Goal: Check status: Check status

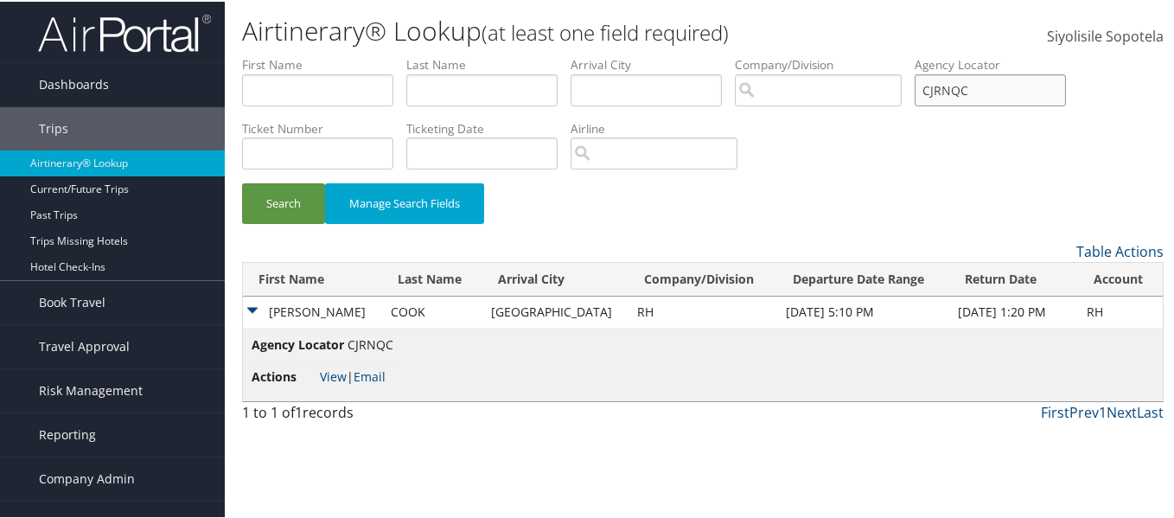
drag, startPoint x: 1027, startPoint y: 86, endPoint x: 976, endPoint y: 86, distance: 51.9
click at [980, 86] on input "CJRNQC" at bounding box center [990, 89] width 151 height 32
click at [1064, 92] on input "CJRNQC" at bounding box center [990, 89] width 151 height 32
drag, startPoint x: 1065, startPoint y: 85, endPoint x: 876, endPoint y: 72, distance: 189.0
click at [876, 54] on ul "First Name Last Name Departure City Arrival City Company/Division Airport/City …" at bounding box center [703, 54] width 922 height 0
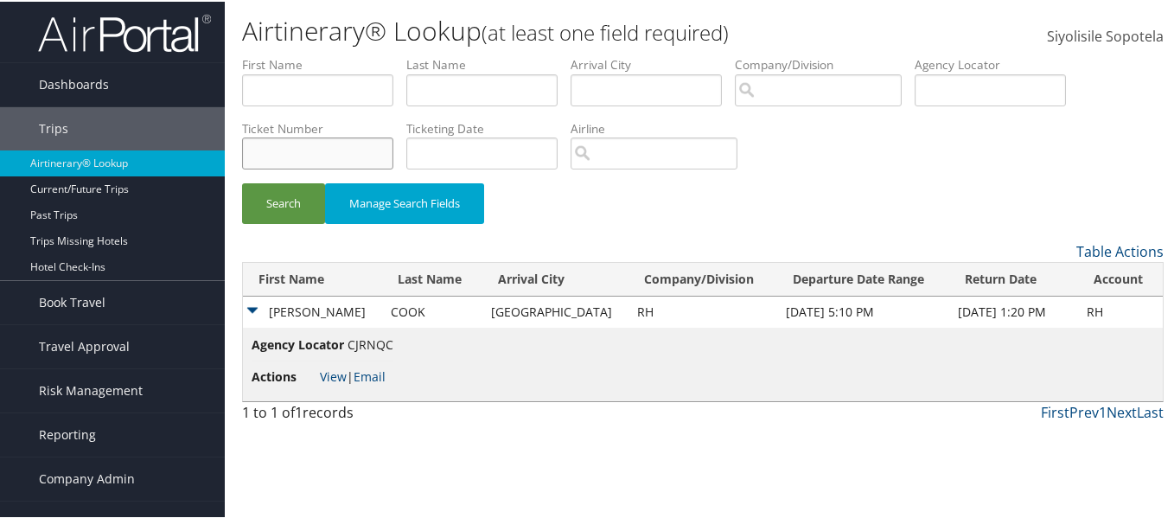
click at [342, 147] on input "text" at bounding box center [317, 152] width 151 height 32
paste input "8900897494690"
click at [242, 182] on button "Search" at bounding box center [283, 202] width 83 height 41
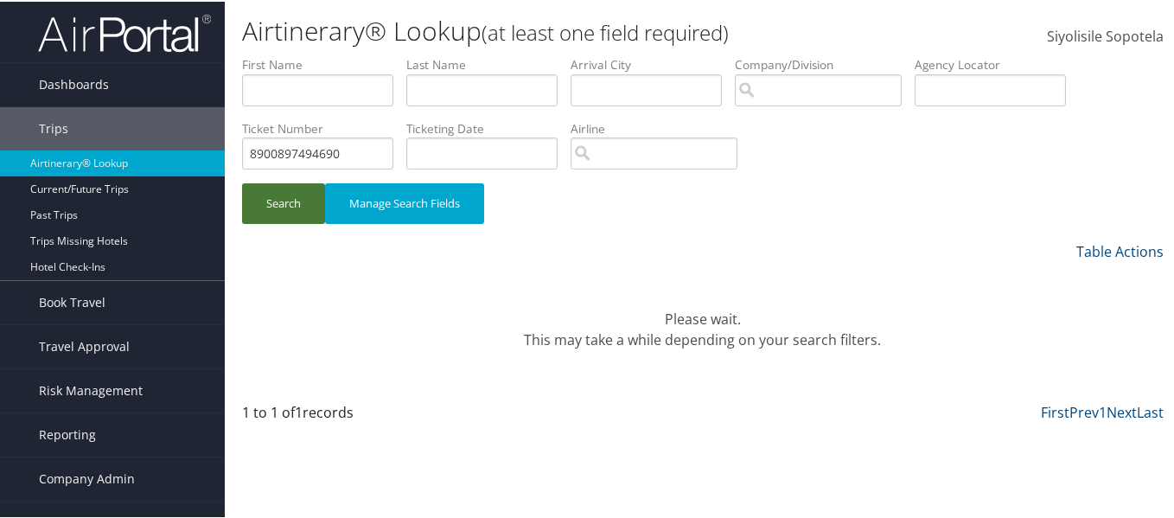
click at [274, 189] on button "Search" at bounding box center [283, 202] width 83 height 41
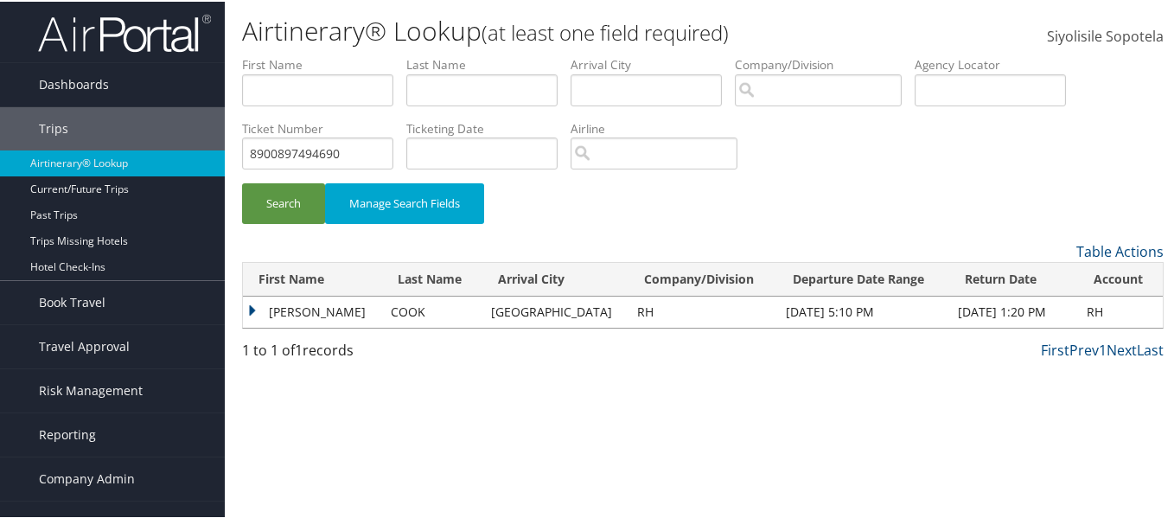
click at [257, 307] on td "AMANDA LINDSEY" at bounding box center [312, 310] width 139 height 31
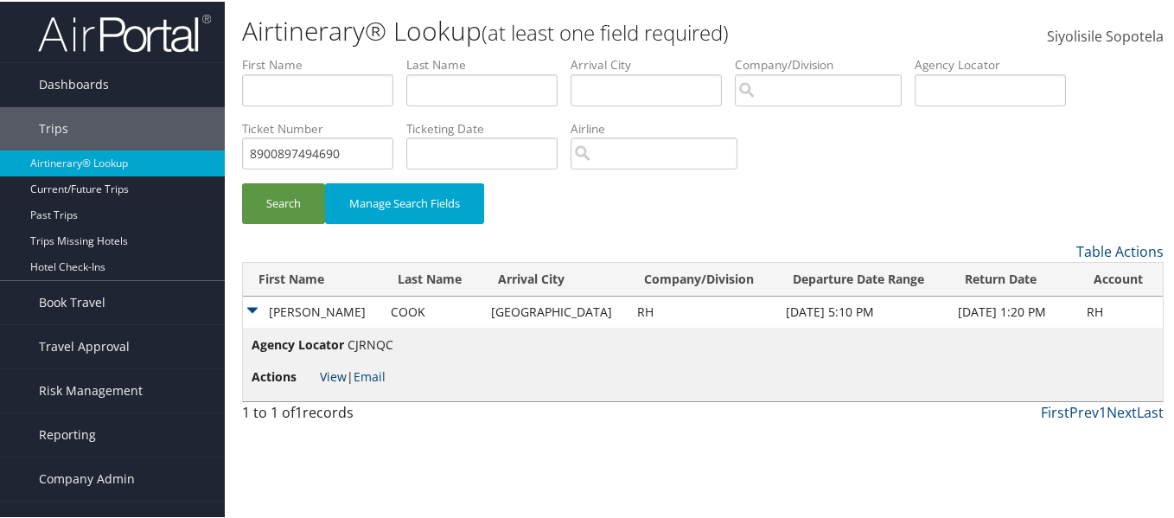
click at [326, 374] on link "View" at bounding box center [333, 375] width 27 height 16
drag, startPoint x: 391, startPoint y: 140, endPoint x: 231, endPoint y: 144, distance: 160.1
click at [242, 144] on form "First Name Last Name Departure City Arrival City Company/Division Airport/City …" at bounding box center [703, 146] width 922 height 185
paste input "510809"
click at [242, 182] on button "Search" at bounding box center [283, 202] width 83 height 41
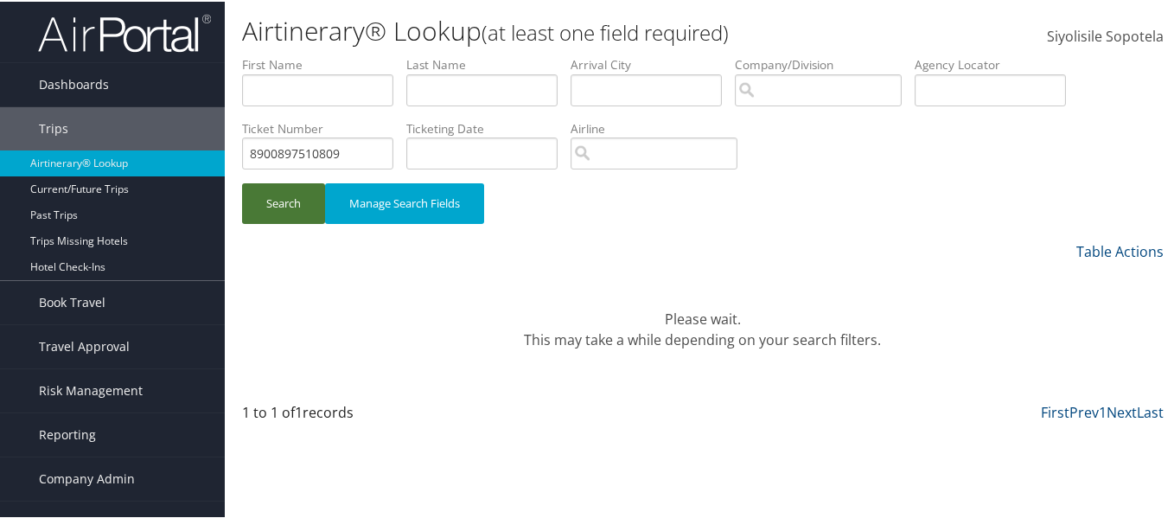
click at [294, 189] on button "Search" at bounding box center [283, 202] width 83 height 41
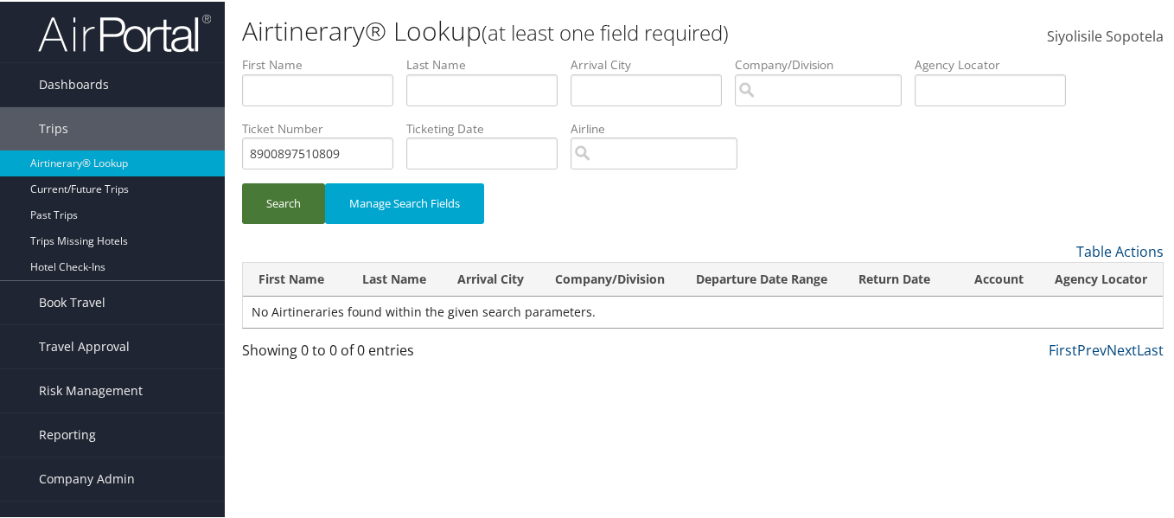
click at [295, 201] on button "Search" at bounding box center [283, 202] width 83 height 41
click at [283, 202] on button "Search" at bounding box center [283, 202] width 83 height 41
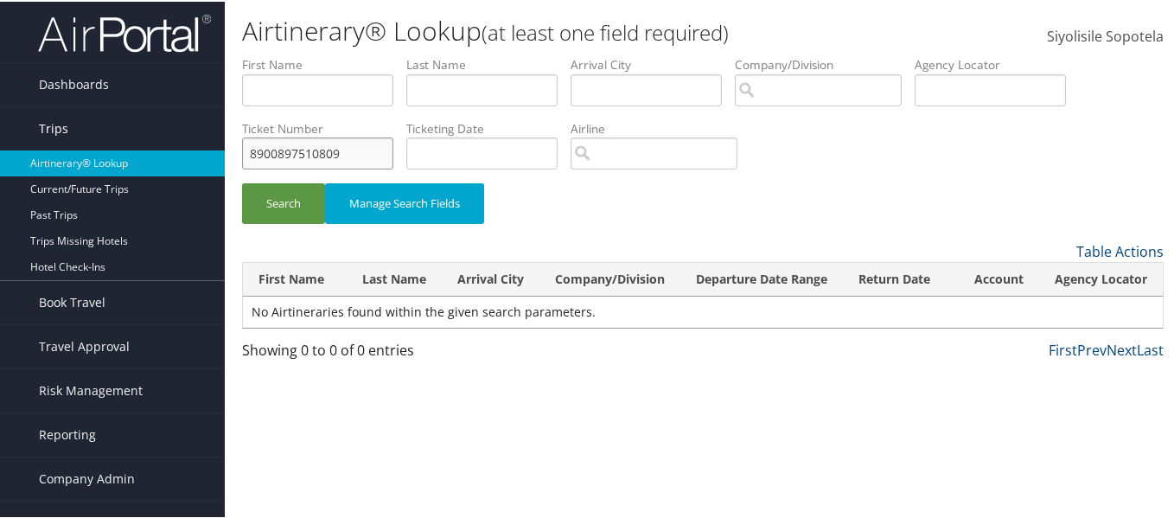
drag, startPoint x: 371, startPoint y: 156, endPoint x: 201, endPoint y: 139, distance: 171.2
click at [201, 140] on div "Dashboards AirPortal 360™ (Manager) AirPortal 360™ (Agent) My Travel Dashboard …" at bounding box center [590, 259] width 1181 height 518
paste input "1945"
type input "8900897511945"
click at [242, 182] on button "Search" at bounding box center [283, 202] width 83 height 41
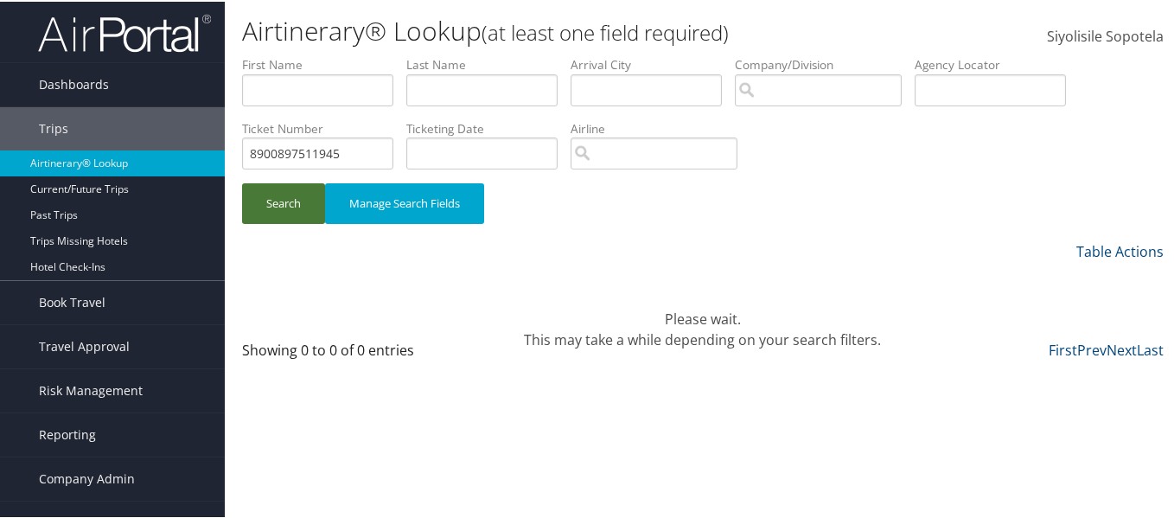
click at [287, 188] on button "Search" at bounding box center [283, 202] width 83 height 41
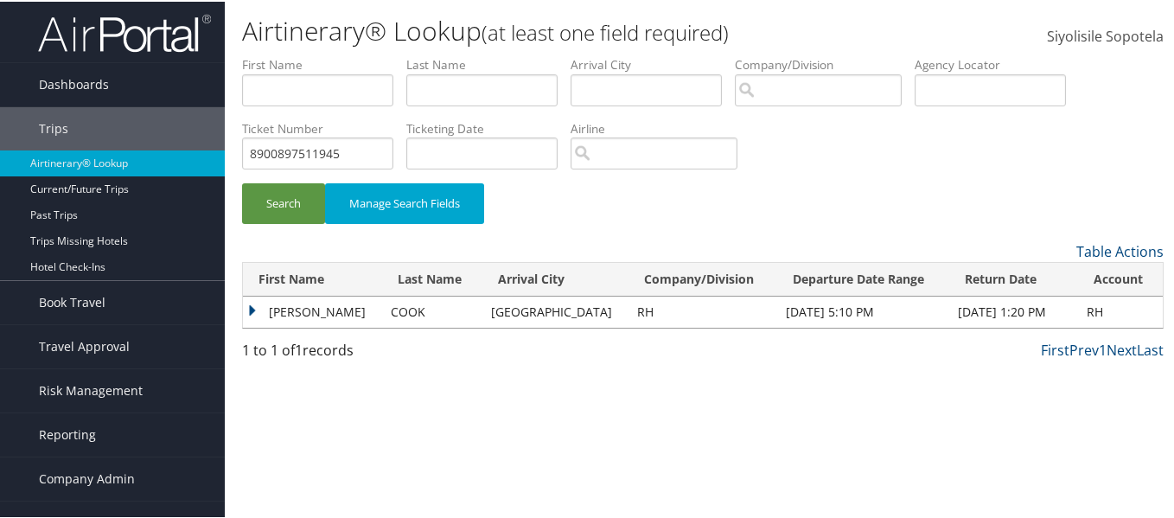
click at [245, 304] on td "AMANDA LINDSEY" at bounding box center [312, 310] width 139 height 31
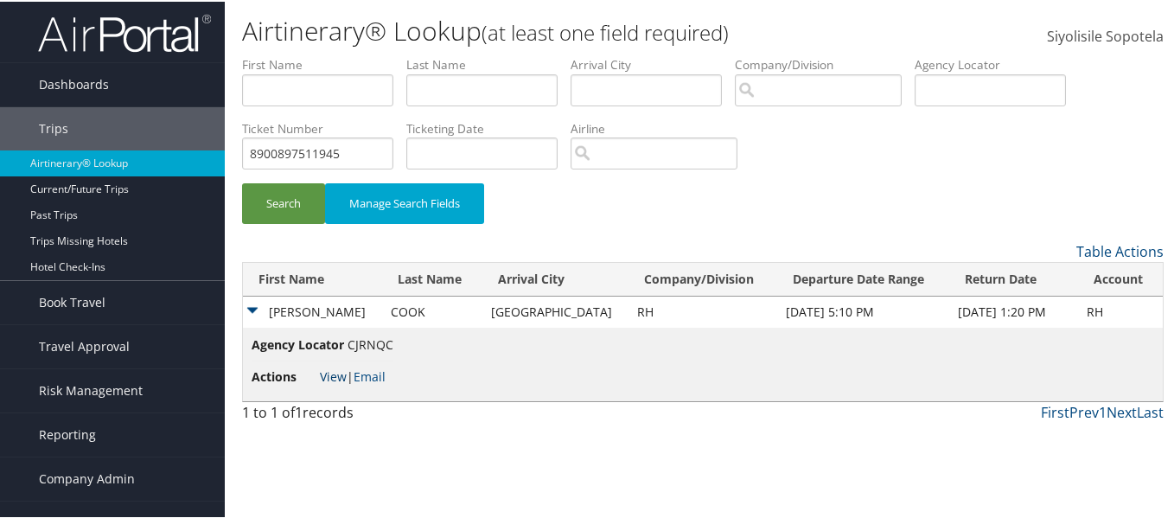
click at [331, 368] on link "View" at bounding box center [333, 375] width 27 height 16
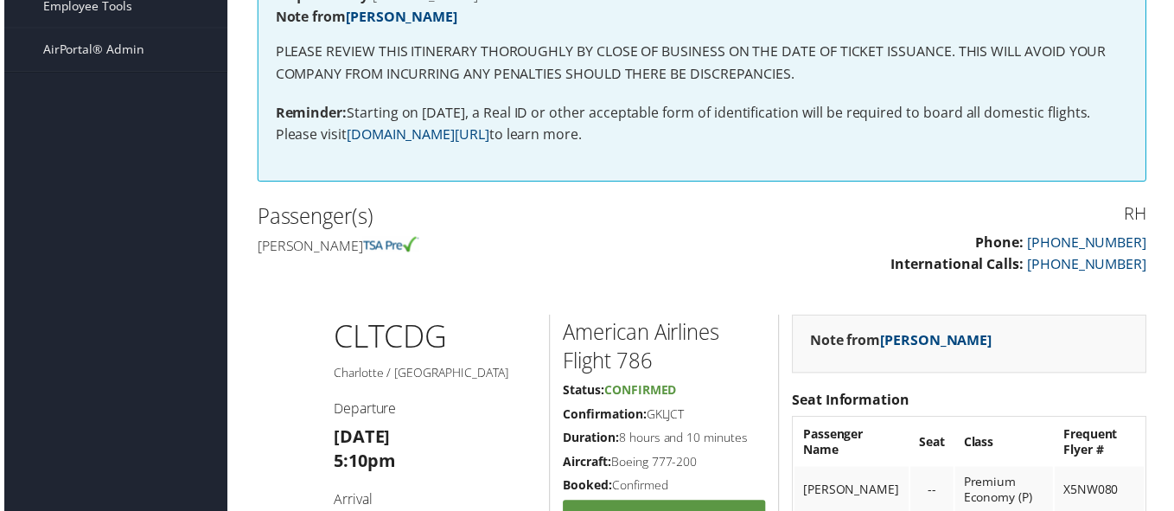
scroll to position [259, 0]
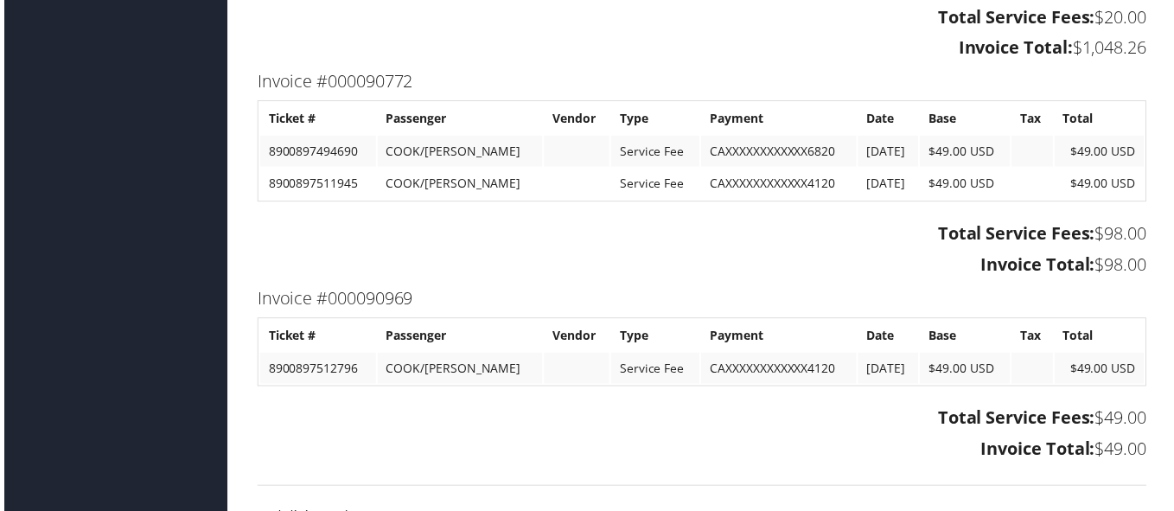
scroll to position [1989, 0]
